Goal: Task Accomplishment & Management: Complete application form

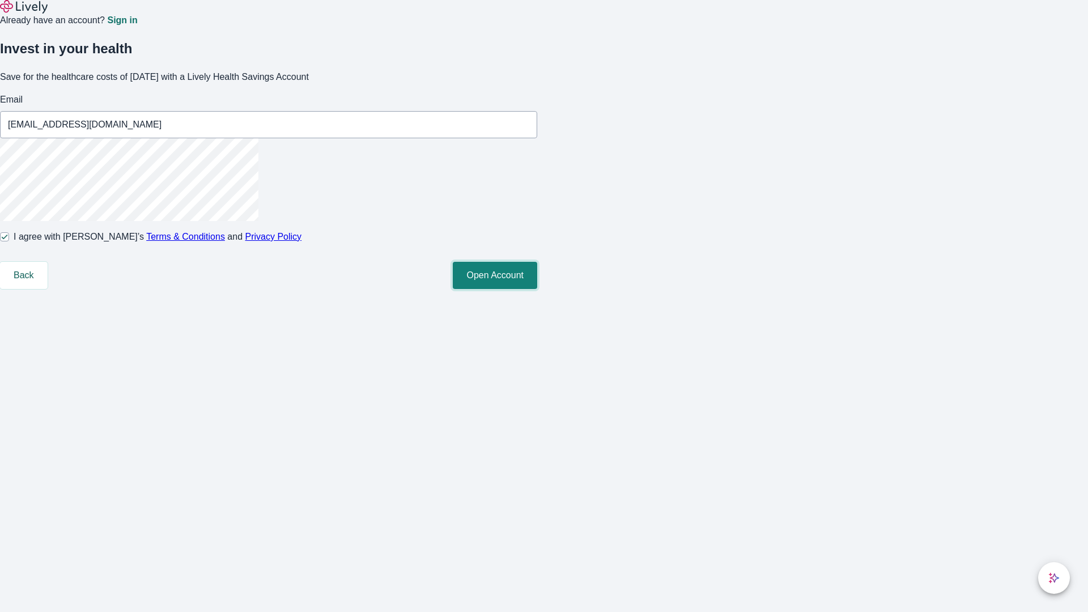
click at [537, 289] on button "Open Account" at bounding box center [495, 275] width 84 height 27
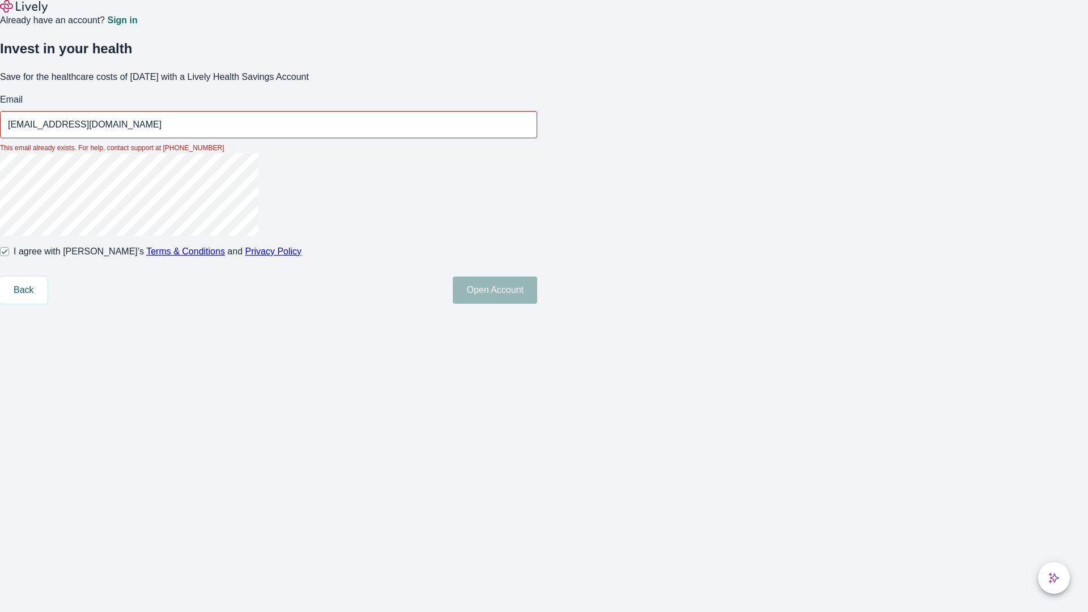
type input "[EMAIL_ADDRESS][DOMAIN_NAME]"
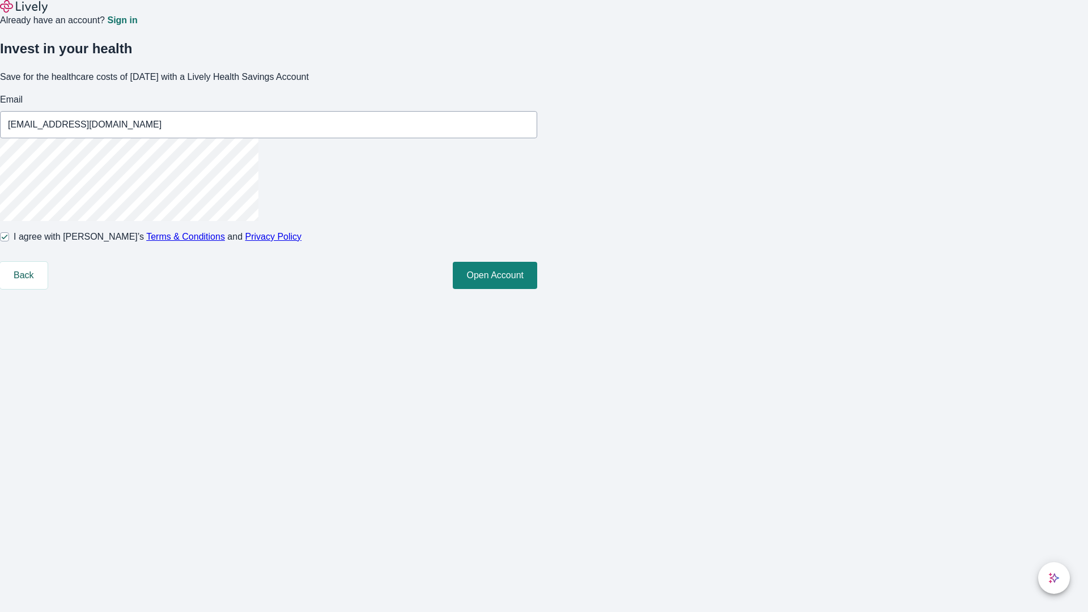
click at [9, 241] on input "I agree with Lively’s Terms & Conditions and Privacy Policy" at bounding box center [4, 236] width 9 height 9
checkbox input "false"
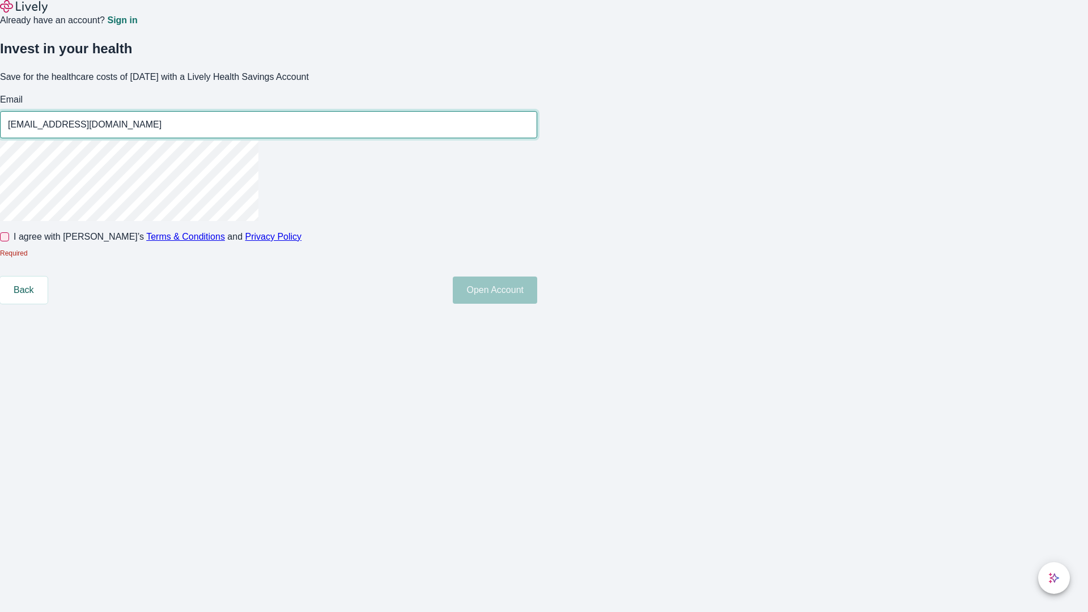
type input "[EMAIL_ADDRESS][DOMAIN_NAME]"
click at [9, 241] on input "I agree with Lively’s Terms & Conditions and Privacy Policy" at bounding box center [4, 236] width 9 height 9
checkbox input "true"
click at [537, 304] on button "Open Account" at bounding box center [495, 290] width 84 height 27
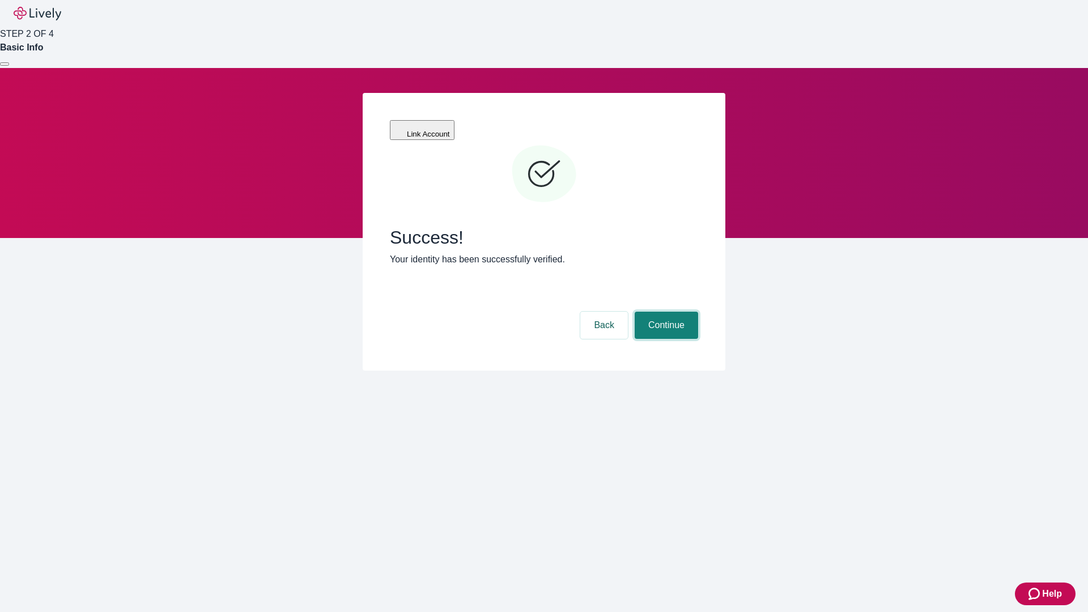
click at [665, 312] on button "Continue" at bounding box center [666, 325] width 63 height 27
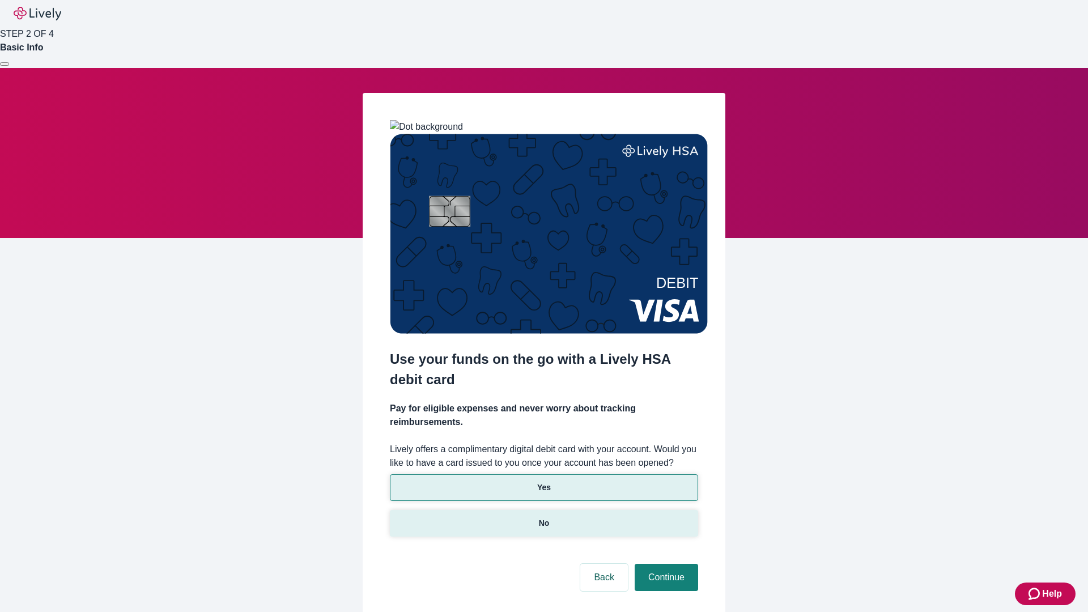
click at [544, 518] on p "No" at bounding box center [544, 524] width 11 height 12
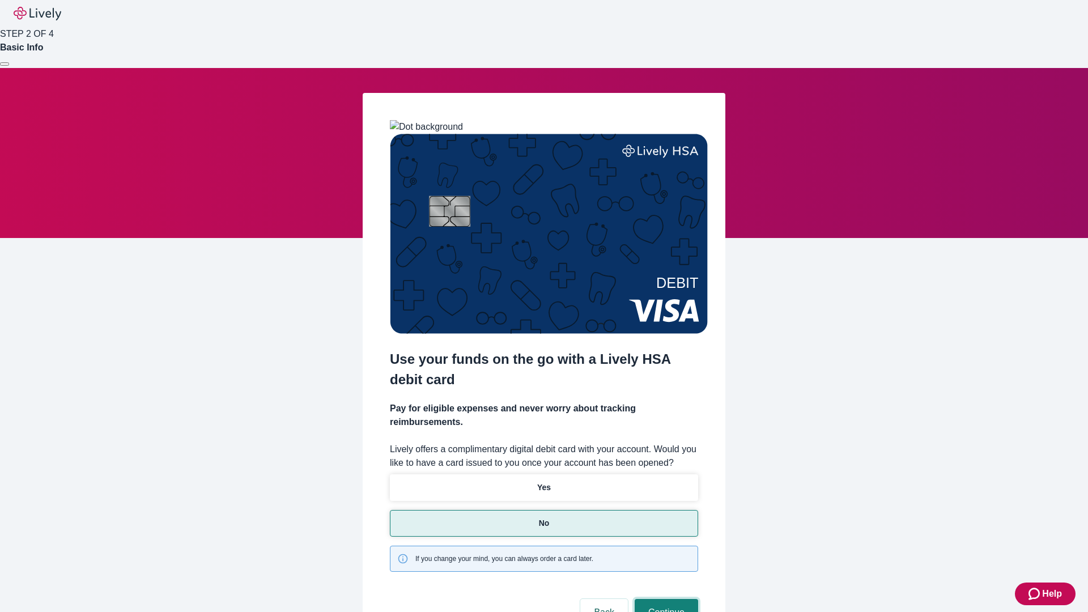
click at [665, 599] on button "Continue" at bounding box center [666, 612] width 63 height 27
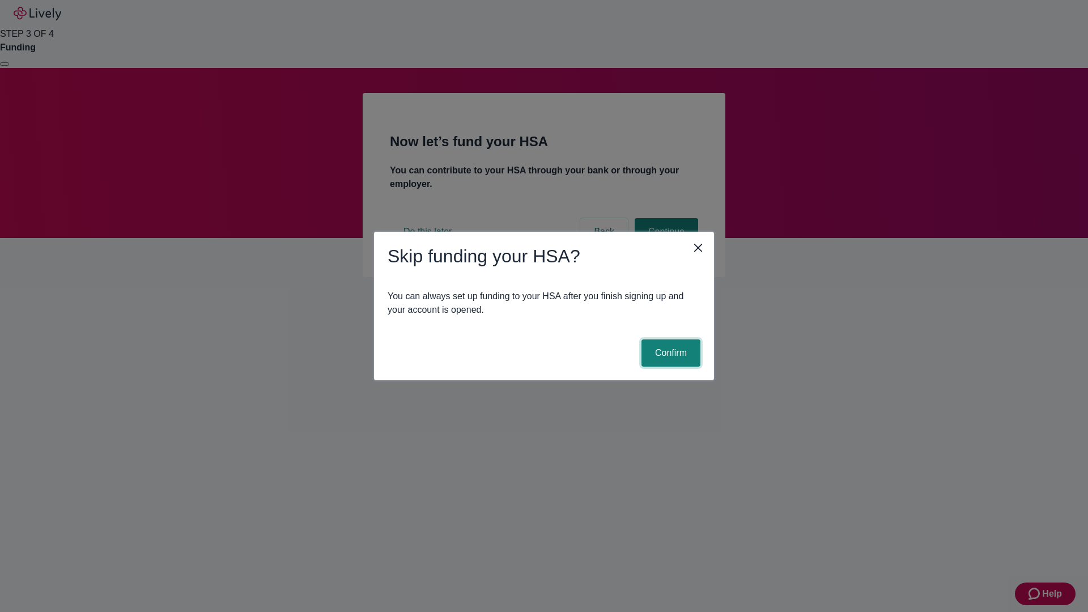
click at [669, 353] on button "Confirm" at bounding box center [671, 353] width 59 height 27
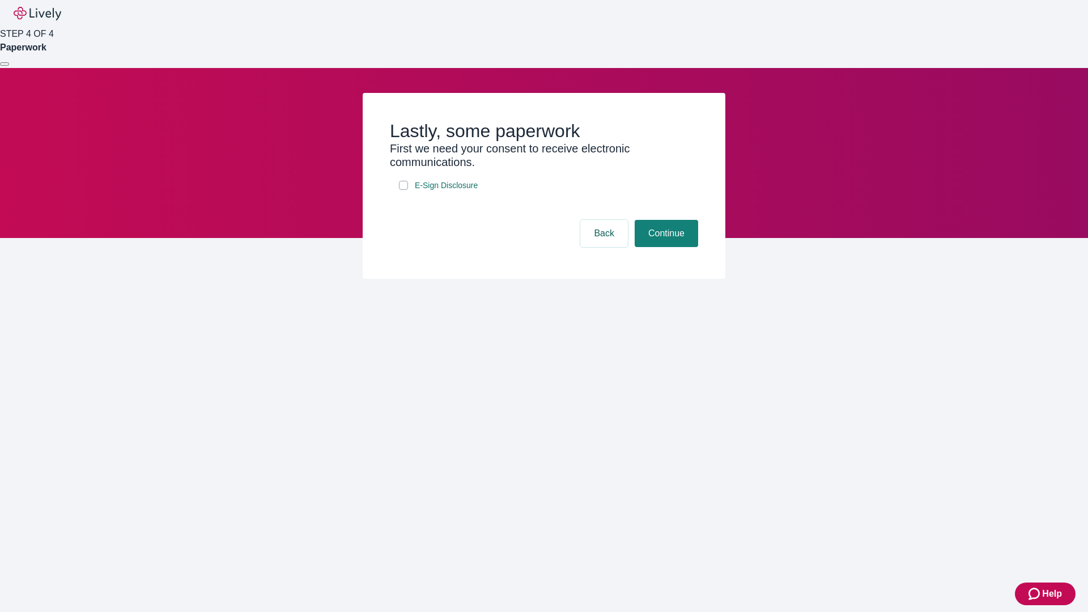
click at [404, 190] on input "E-Sign Disclosure" at bounding box center [403, 185] width 9 height 9
checkbox input "true"
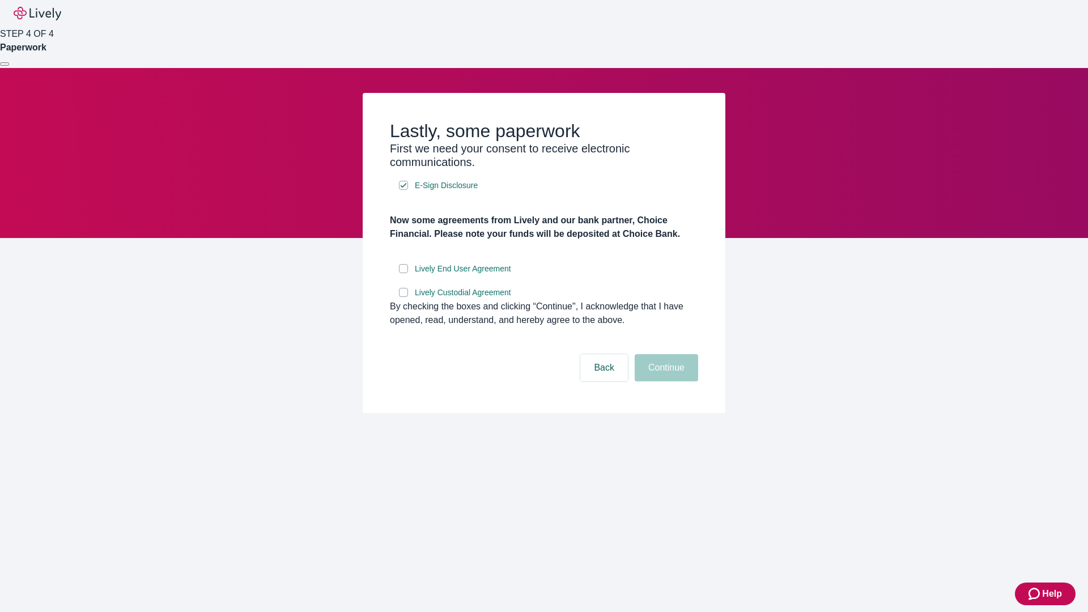
click at [404, 273] on input "Lively End User Agreement" at bounding box center [403, 268] width 9 height 9
checkbox input "true"
click at [404, 297] on input "Lively Custodial Agreement" at bounding box center [403, 292] width 9 height 9
checkbox input "true"
click at [665, 382] on button "Continue" at bounding box center [666, 367] width 63 height 27
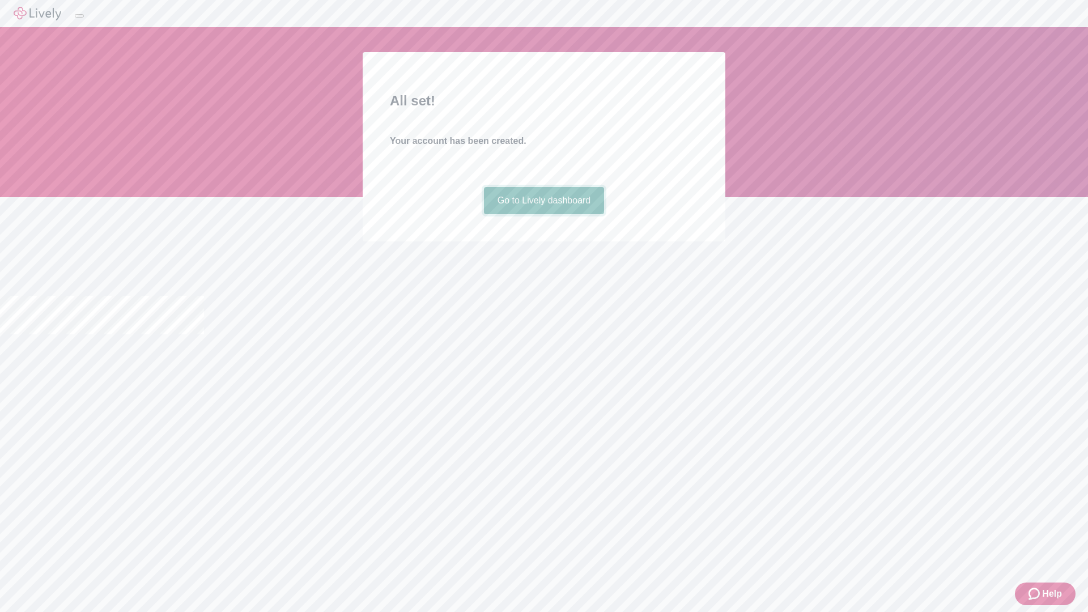
click at [544, 214] on link "Go to Lively dashboard" at bounding box center [544, 200] width 121 height 27
